Goal: Information Seeking & Learning: Learn about a topic

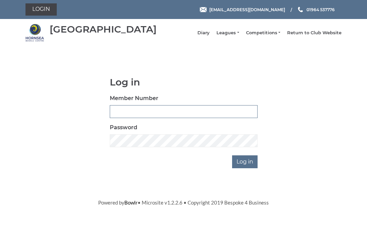
type input "0530"
click at [245, 167] on input "Log in" at bounding box center [244, 161] width 25 height 13
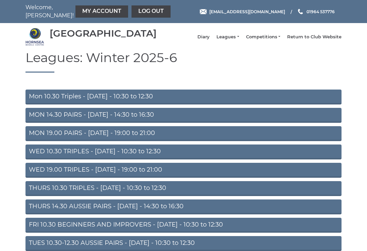
click at [154, 123] on link "MON 14.30 PAIRS - Monday - 14:30 to 16:30" at bounding box center [183, 115] width 316 height 15
click at [124, 135] on link "MON 19.00 PAIRS - Monday - 19:00 to 21:00" at bounding box center [183, 133] width 316 height 15
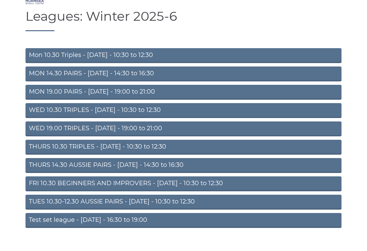
scroll to position [45, 0]
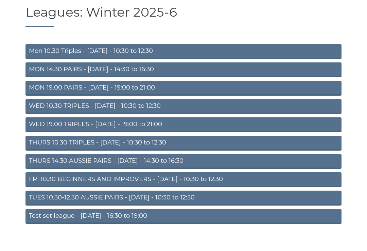
click at [134, 201] on link "TUES 10.30-12.30 AUSSIE PAIRS - [DATE] - 10:30 to 12:30" at bounding box center [183, 198] width 316 height 15
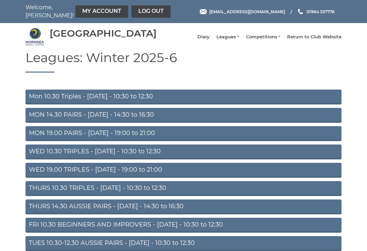
scroll to position [56, 0]
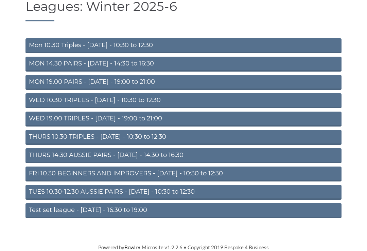
click at [135, 211] on link "Test set league - [DATE] - 16:30 to 19:00" at bounding box center [183, 210] width 316 height 15
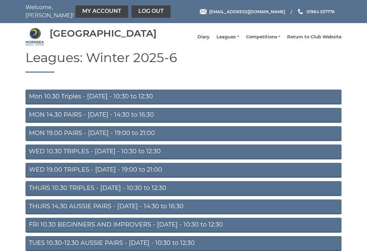
click at [209, 37] on link "Diary" at bounding box center [203, 37] width 12 height 6
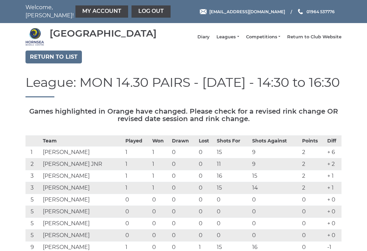
scroll to position [706, 7]
